Goal: Task Accomplishment & Management: Use online tool/utility

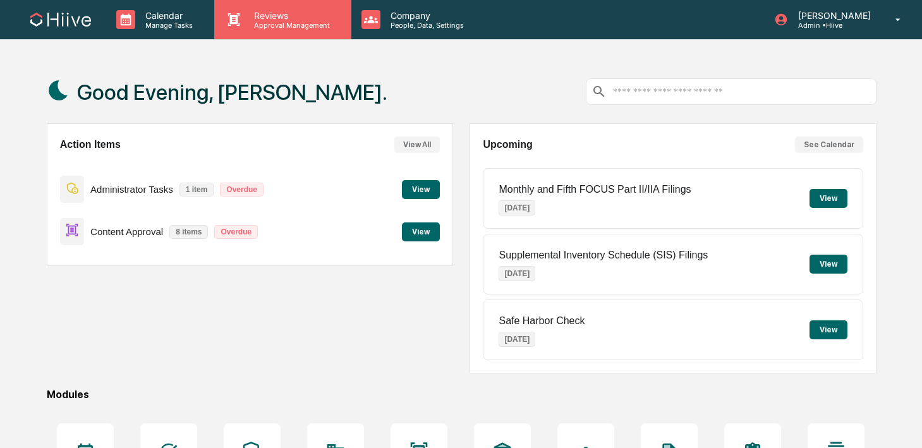
click at [264, 28] on p "Approval Management" at bounding box center [290, 25] width 92 height 9
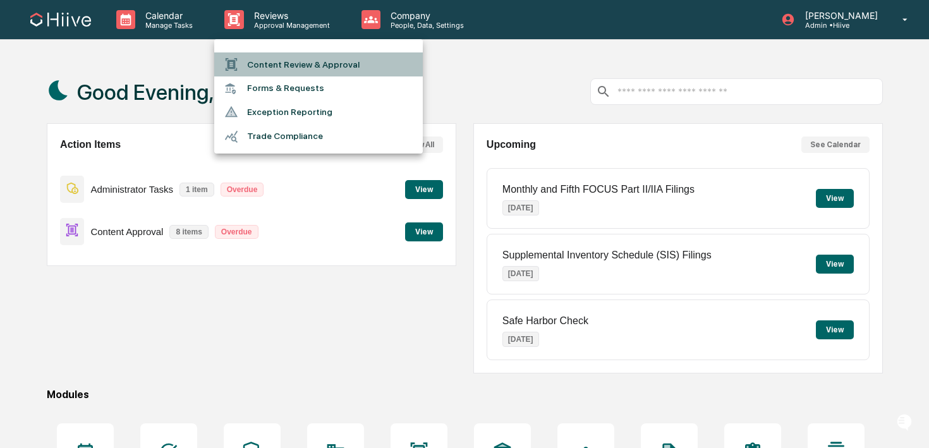
click at [264, 64] on li "Content Review & Approval" at bounding box center [318, 64] width 209 height 24
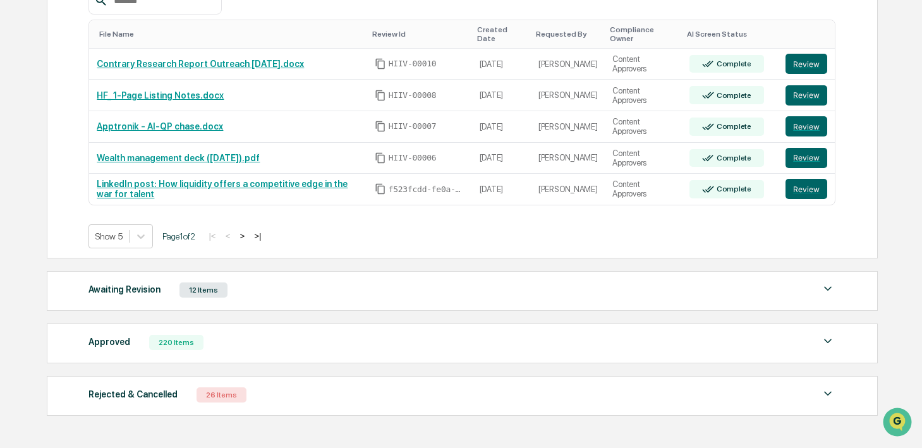
click at [334, 292] on div "Awaiting Revision 12 Items" at bounding box center [461, 290] width 747 height 18
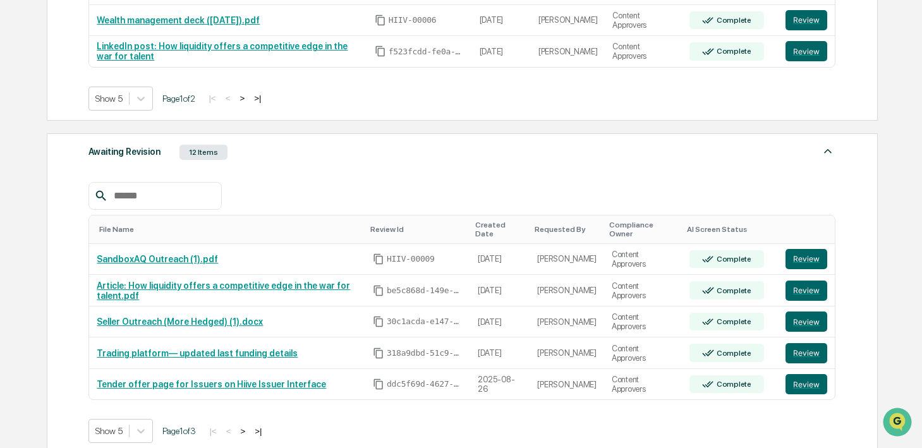
scroll to position [399, 0]
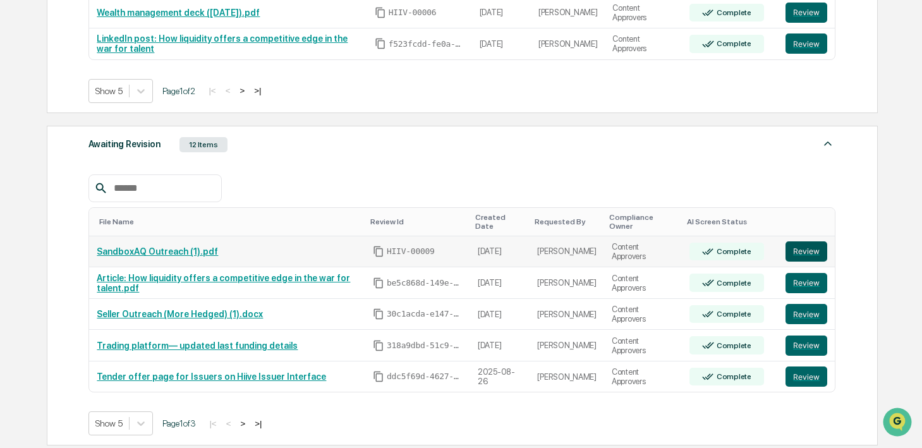
click at [822, 250] on button "Review" at bounding box center [806, 251] width 42 height 20
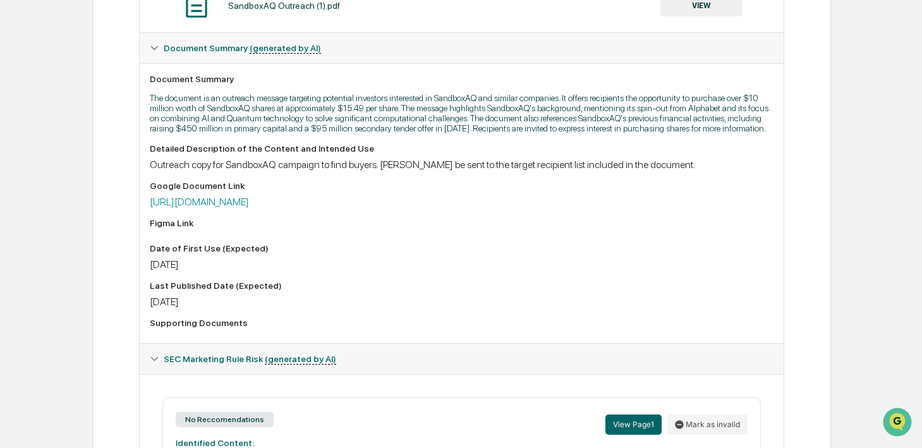
scroll to position [302, 0]
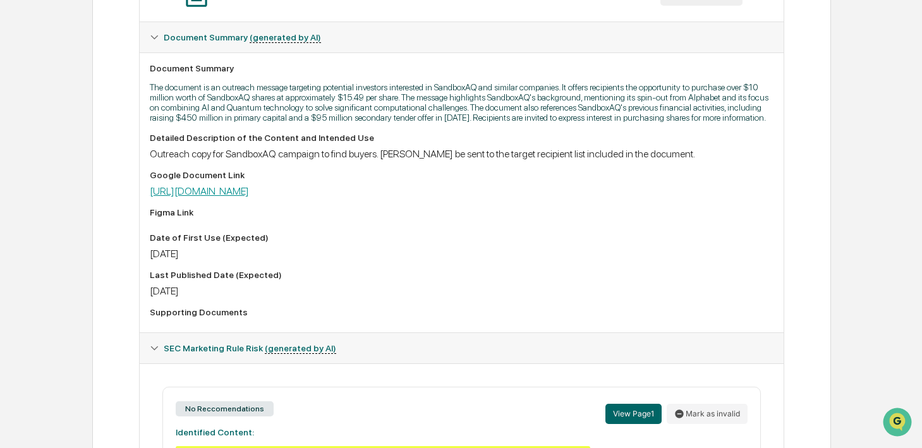
click at [249, 197] on link "https://docs.google.com/document/d/1W1rk6hmV1PsPeP_7FEDmpHaG9ncvnX1iK9rCDc1GI-o…" at bounding box center [199, 191] width 99 height 12
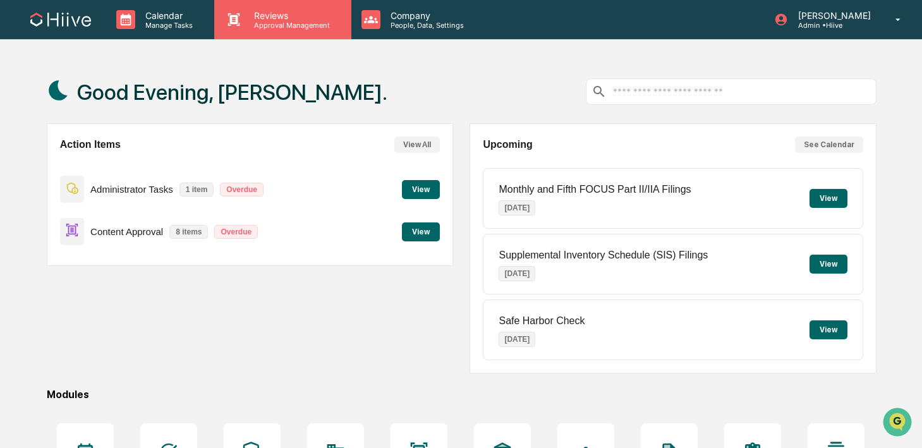
click at [312, 27] on p "Approval Management" at bounding box center [290, 25] width 92 height 9
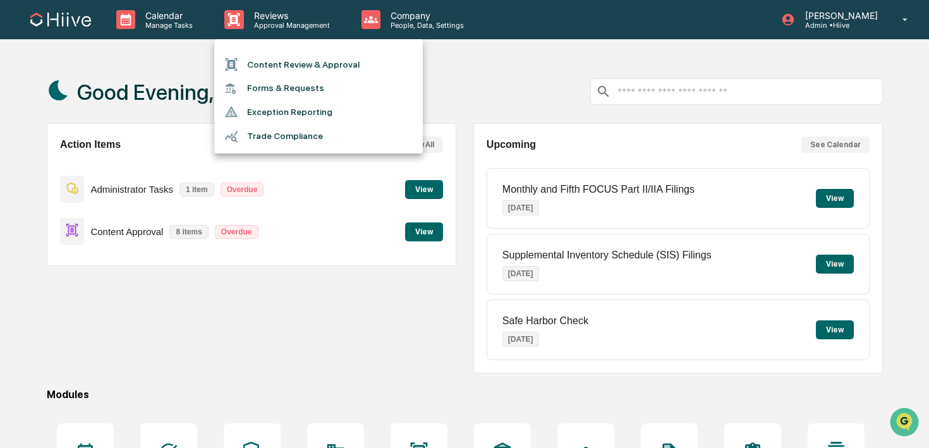
click at [289, 63] on li "Content Review & Approval" at bounding box center [318, 64] width 209 height 24
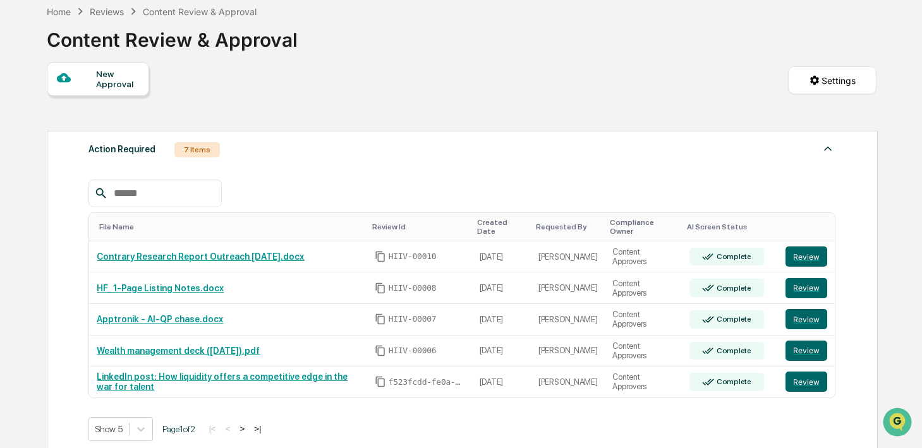
scroll to position [64, 0]
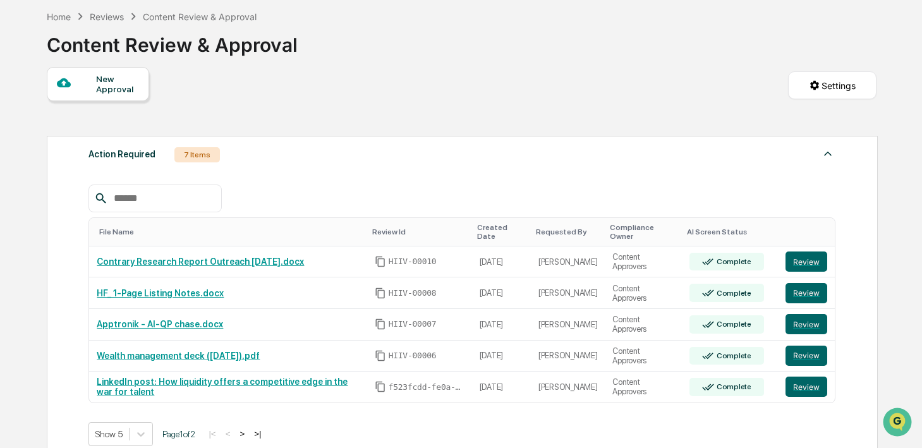
scroll to position [69, 0]
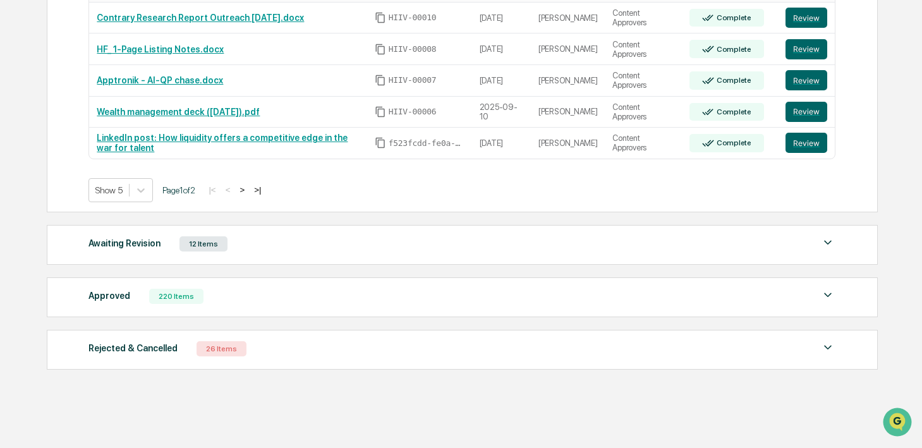
scroll to position [312, 0]
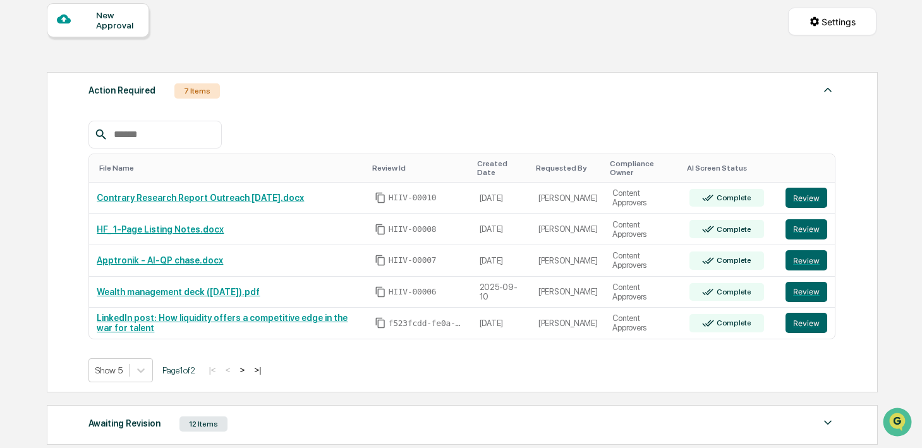
scroll to position [122, 0]
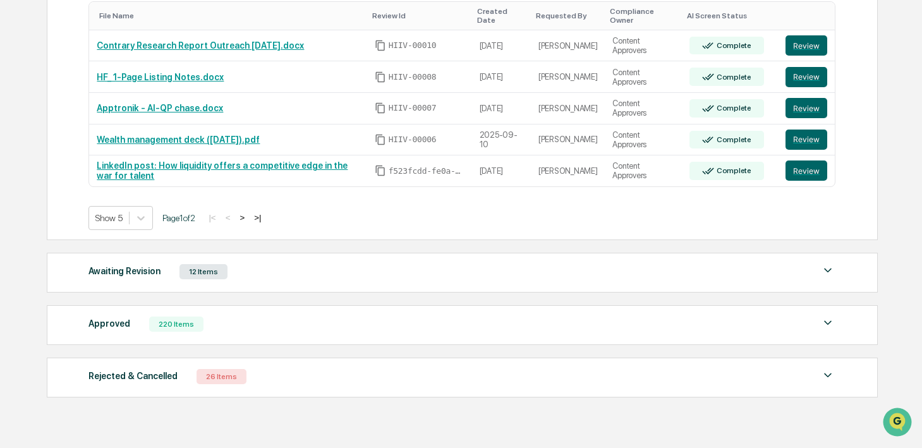
scroll to position [274, 0]
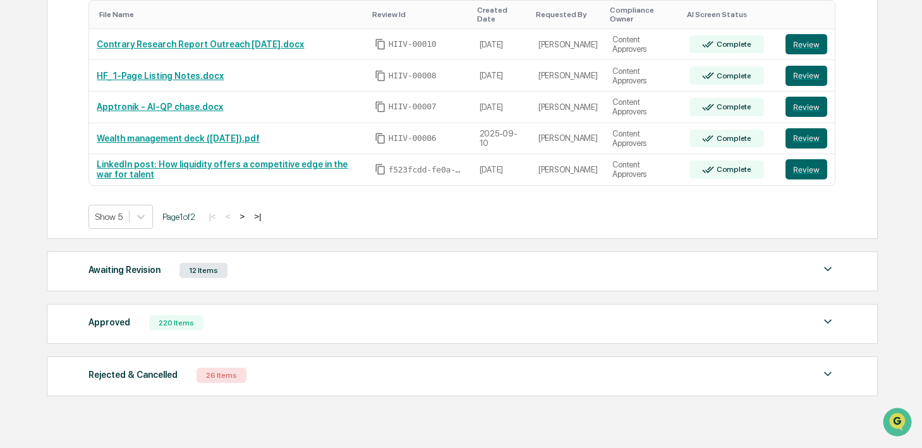
click at [216, 270] on div "12 Items" at bounding box center [203, 270] width 48 height 15
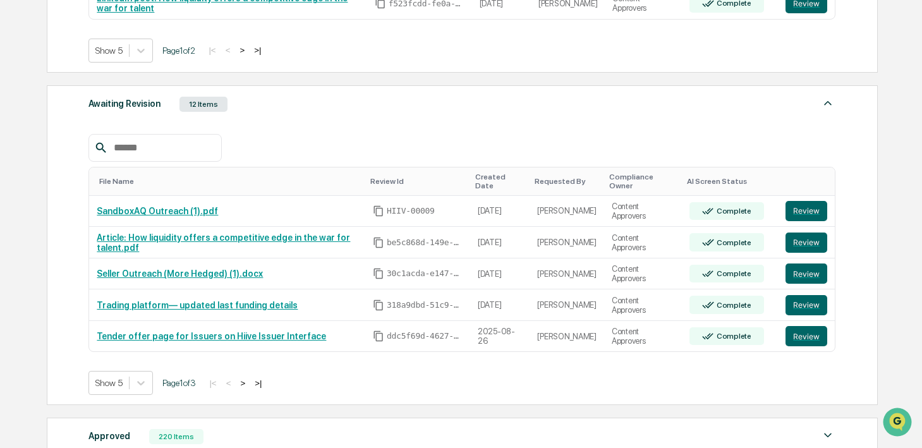
scroll to position [491, 0]
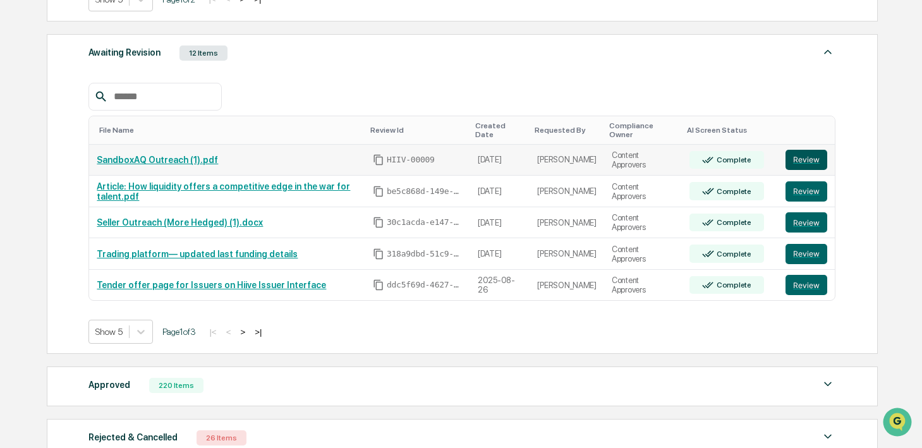
click at [794, 157] on button "Review" at bounding box center [806, 160] width 42 height 20
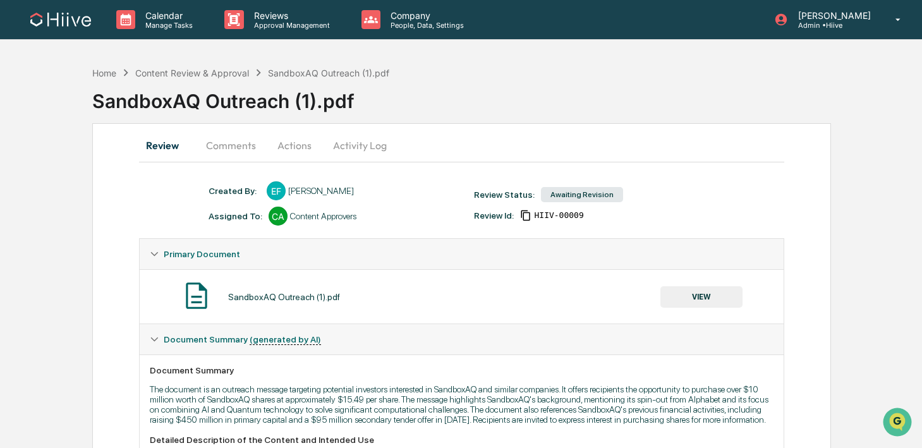
click at [716, 291] on button "VIEW" at bounding box center [701, 296] width 82 height 21
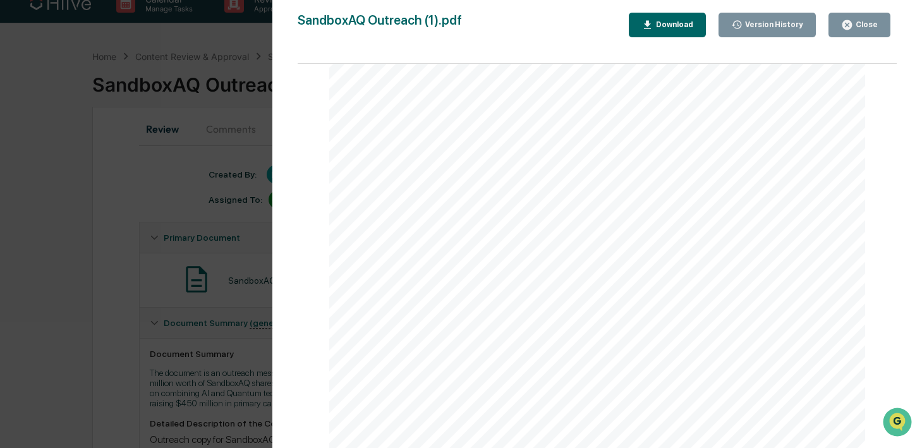
scroll to position [18, 0]
click at [853, 31] on button "Close" at bounding box center [859, 25] width 62 height 25
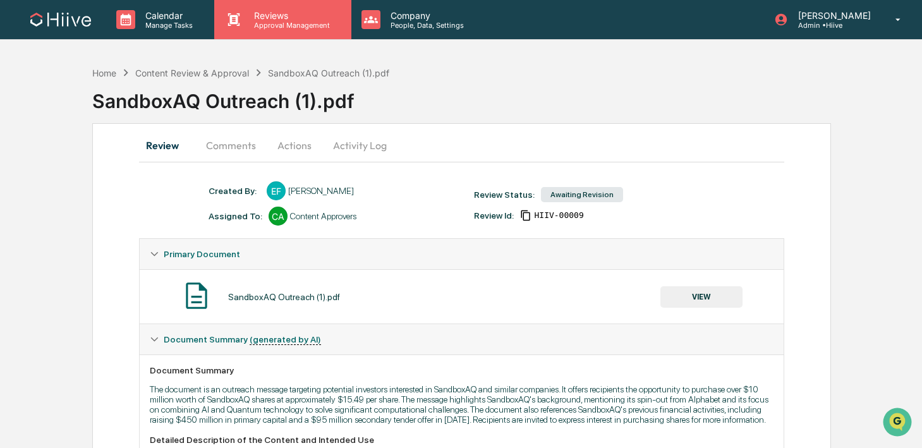
click at [251, 18] on p "Reviews" at bounding box center [290, 15] width 92 height 11
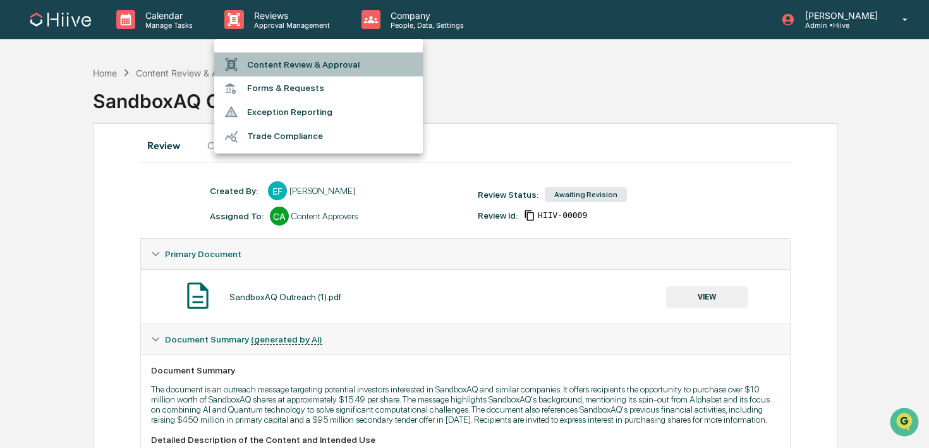
click at [251, 52] on li "Content Review & Approval" at bounding box center [318, 64] width 209 height 24
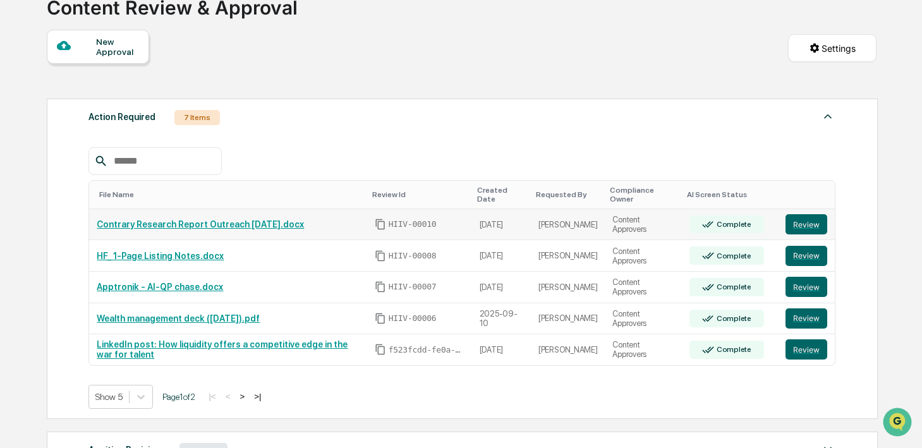
scroll to position [97, 0]
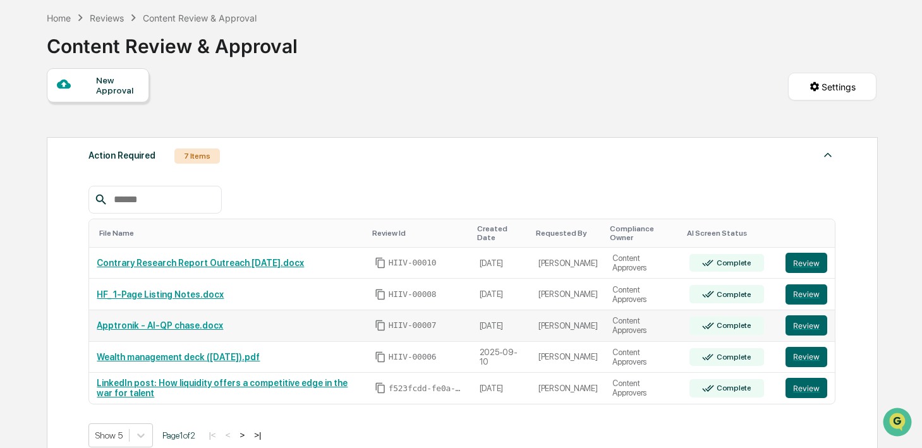
scroll to position [56, 0]
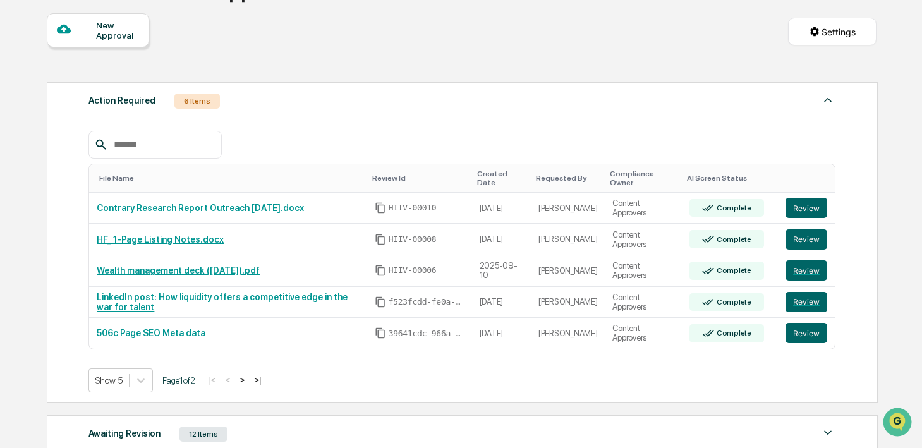
scroll to position [114, 0]
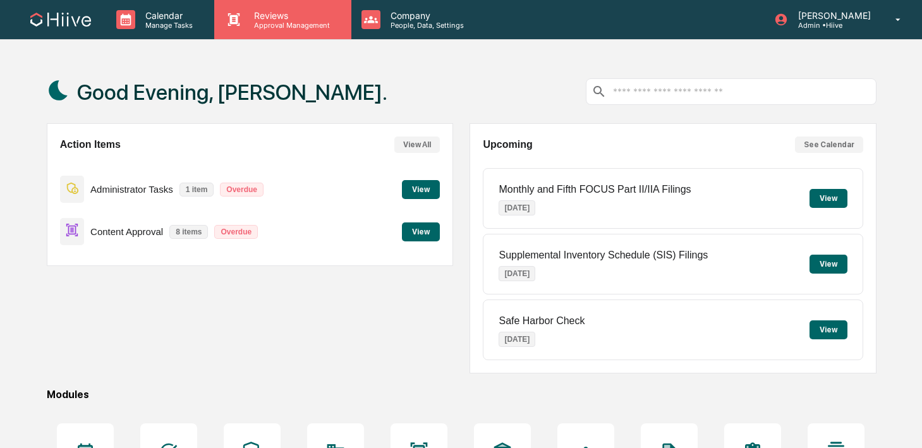
click at [249, 32] on div "Reviews Approval Management" at bounding box center [282, 19] width 136 height 39
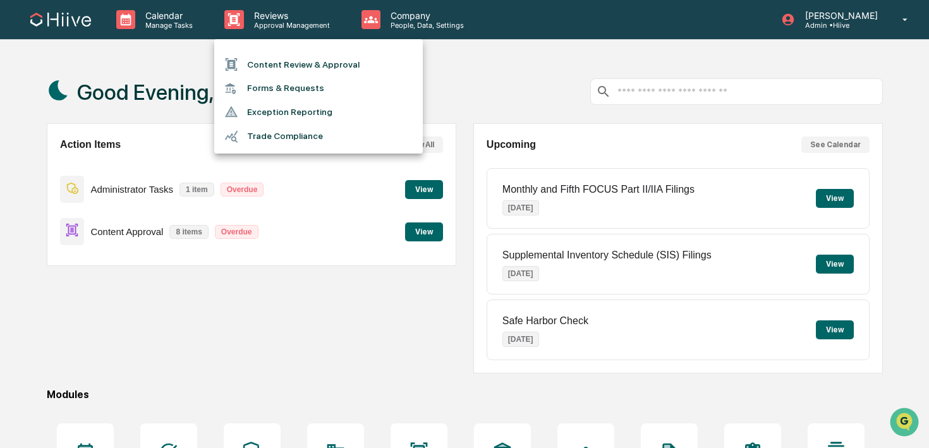
click at [258, 56] on li "Content Review & Approval" at bounding box center [318, 64] width 209 height 24
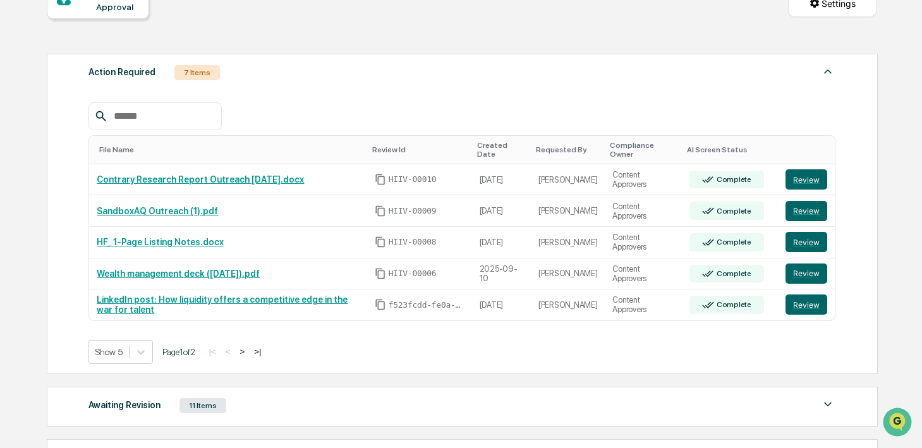
scroll to position [192, 0]
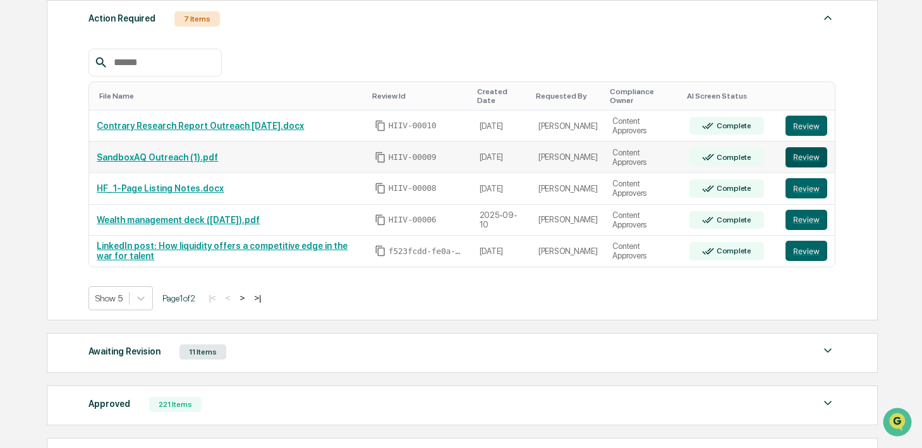
click at [810, 152] on button "Review" at bounding box center [806, 157] width 42 height 20
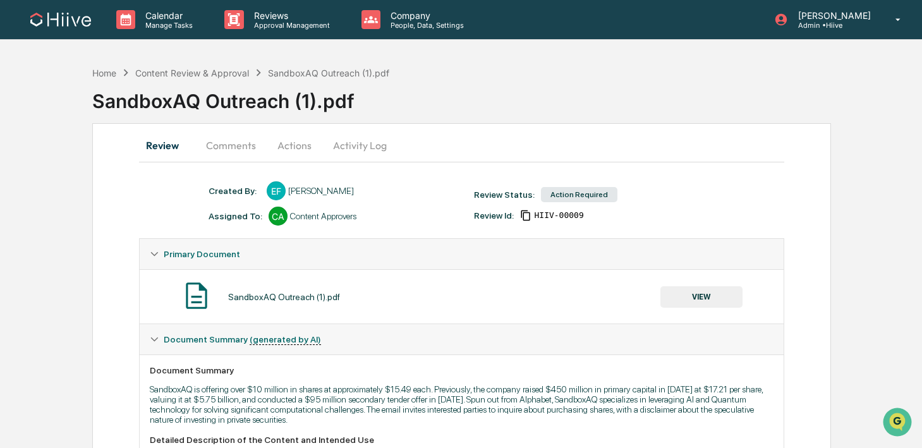
click at [672, 291] on button "VIEW" at bounding box center [701, 296] width 82 height 21
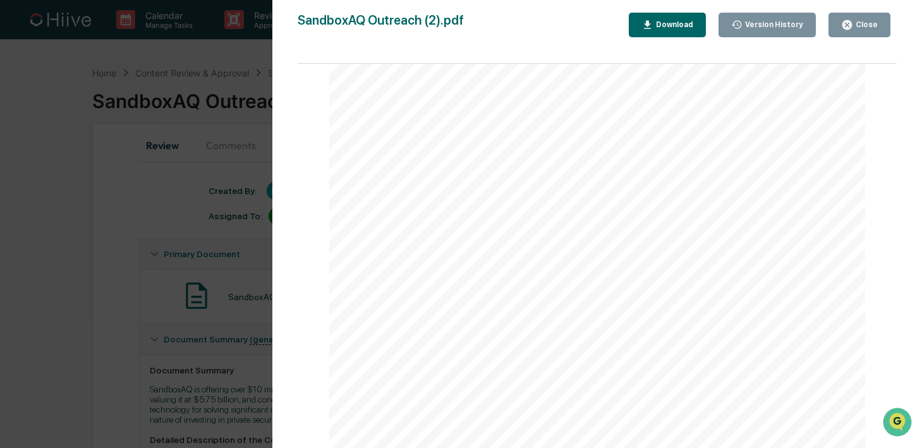
scroll to position [338, 0]
click at [224, 259] on div "Version History [DATE] 09:25 PM [PERSON_NAME] [DATE] 12:28 AM [PERSON_NAME] San…" at bounding box center [461, 224] width 922 height 448
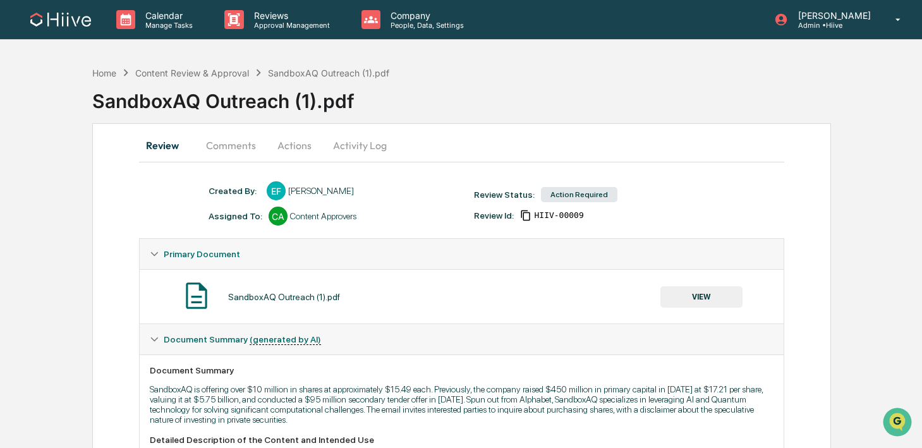
click at [225, 150] on button "Comments" at bounding box center [231, 145] width 70 height 30
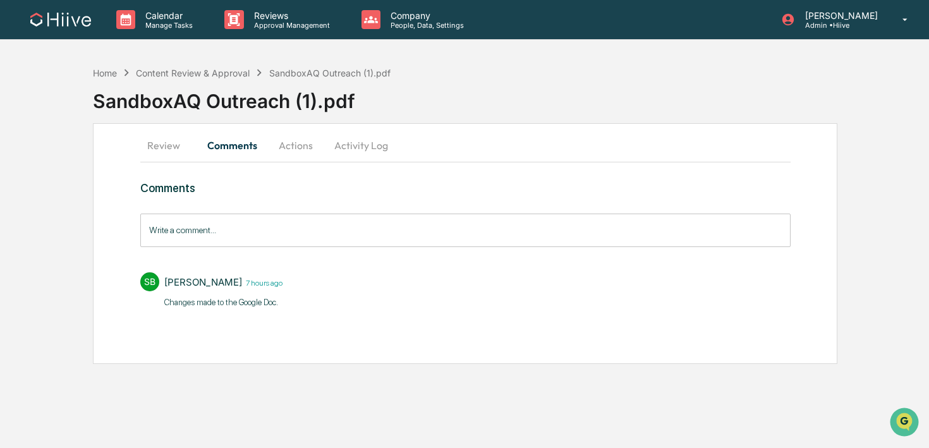
click at [230, 238] on input "Write a comment..." at bounding box center [465, 230] width 650 height 33
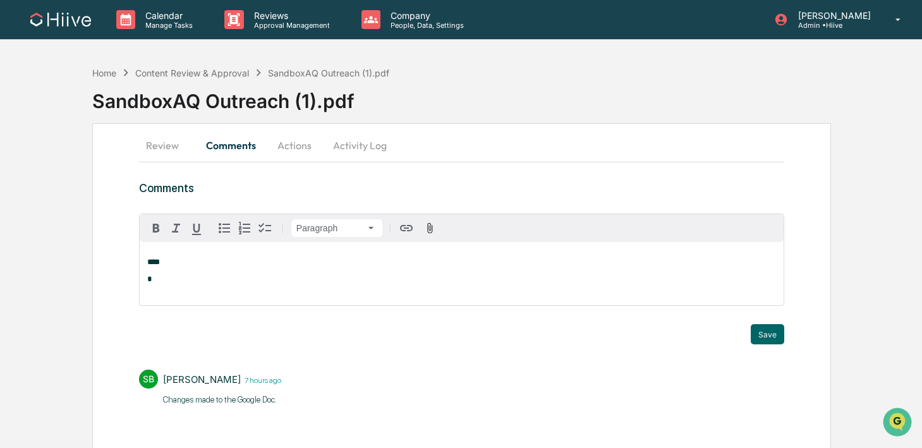
click at [198, 263] on p "****" at bounding box center [461, 262] width 629 height 9
click at [193, 286] on div "[PERSON_NAME]" at bounding box center [188, 283] width 83 height 16
drag, startPoint x: 172, startPoint y: 262, endPoint x: 112, endPoint y: 262, distance: 60.0
click at [112, 262] on div "**********" at bounding box center [461, 292] width 739 height 338
click at [228, 265] on p "**********" at bounding box center [461, 262] width 629 height 9
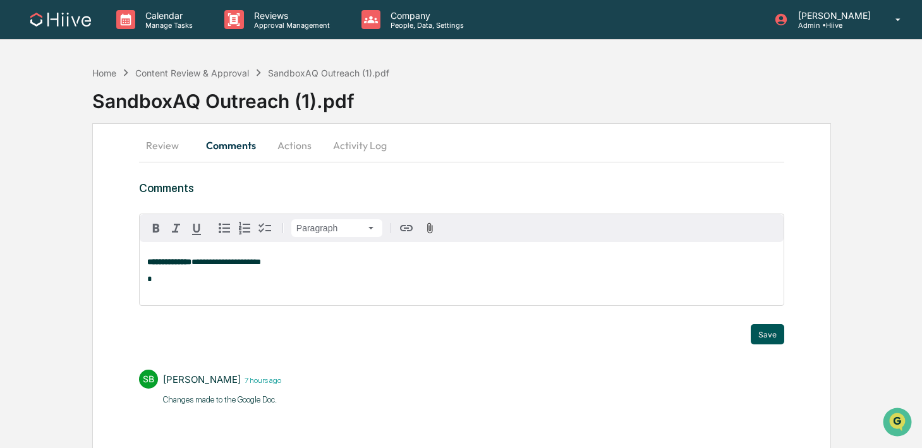
click at [771, 332] on button "Save" at bounding box center [767, 334] width 33 height 20
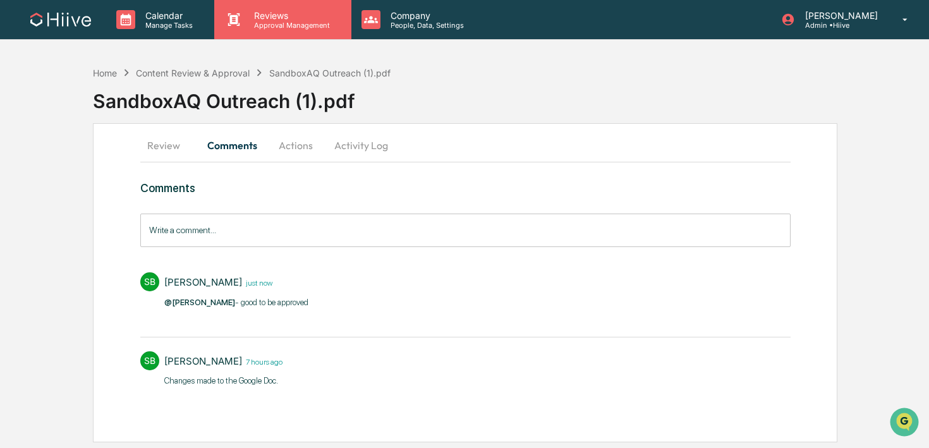
click at [299, 20] on p "Reviews" at bounding box center [290, 15] width 92 height 11
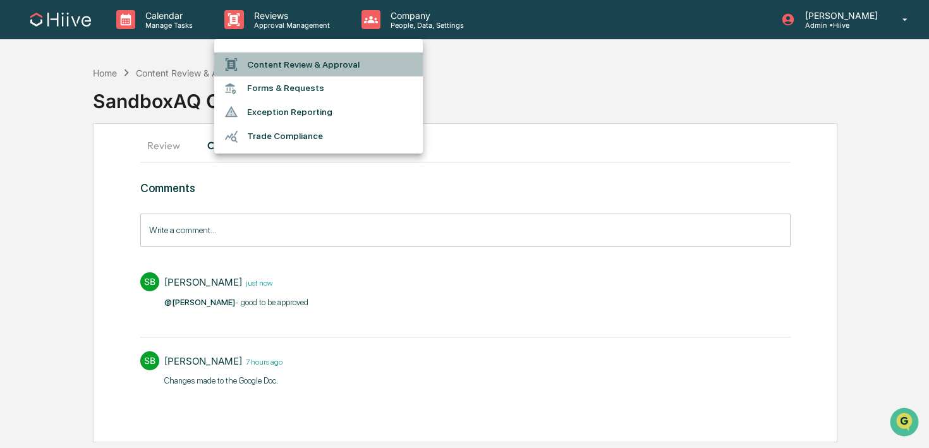
click at [273, 52] on li "Content Review & Approval" at bounding box center [318, 64] width 209 height 24
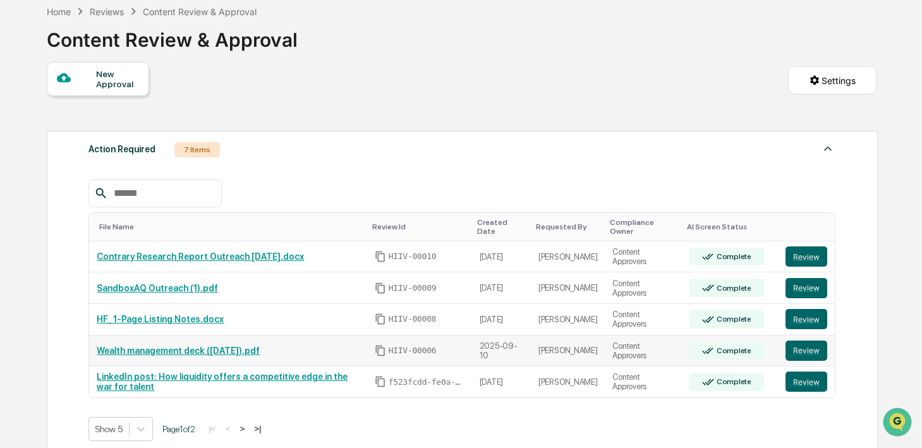
scroll to position [77, 0]
